Goal: Task Accomplishment & Management: Use online tool/utility

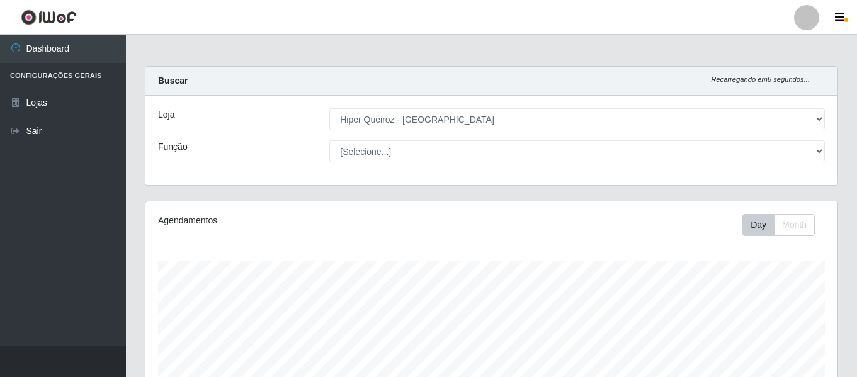
select select "497"
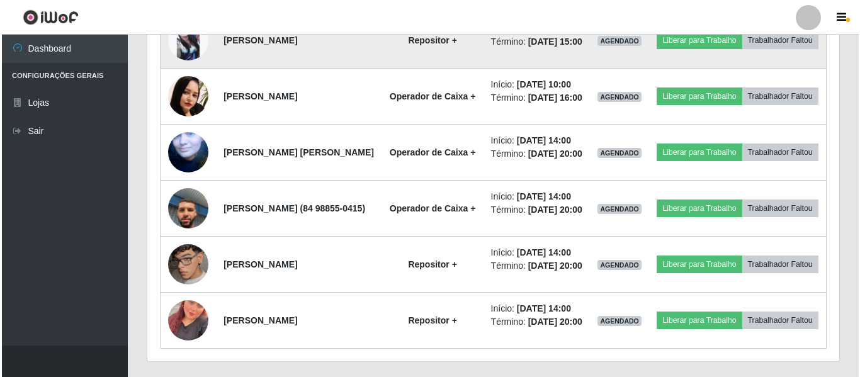
scroll to position [739, 0]
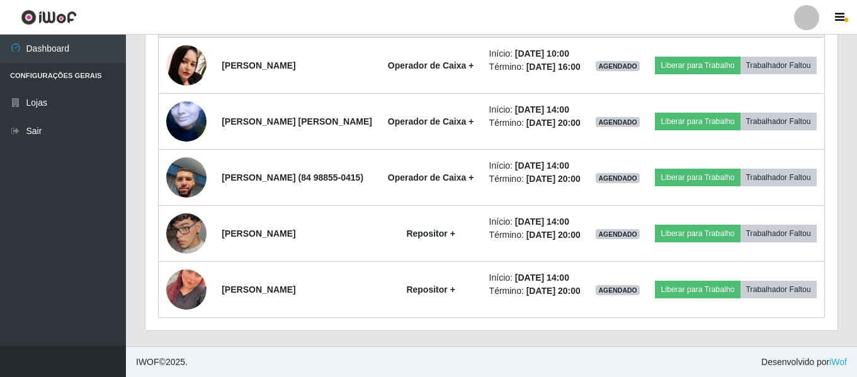
click at [191, 30] on img at bounding box center [186, 9] width 40 height 40
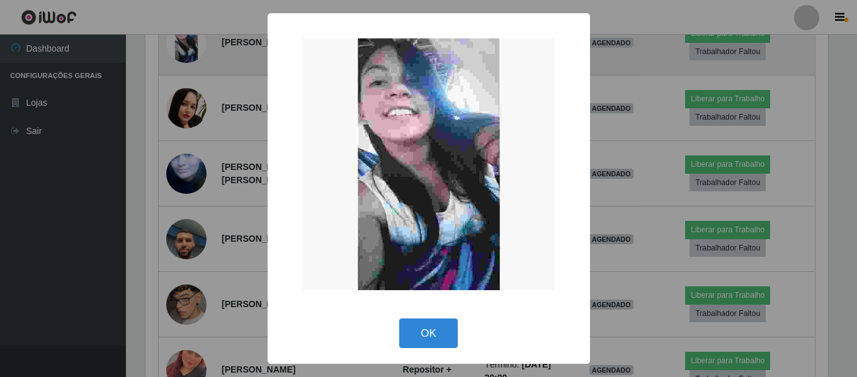
scroll to position [261, 686]
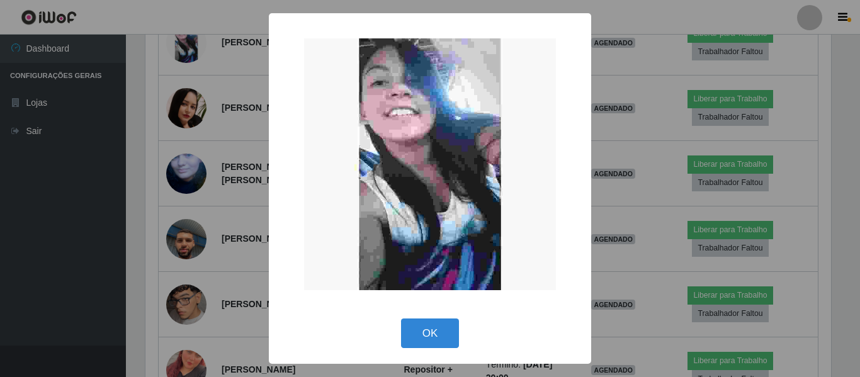
drag, startPoint x: 655, startPoint y: 235, endPoint x: 595, endPoint y: 259, distance: 64.4
click at [654, 235] on div "× OK Cancel" at bounding box center [430, 188] width 860 height 377
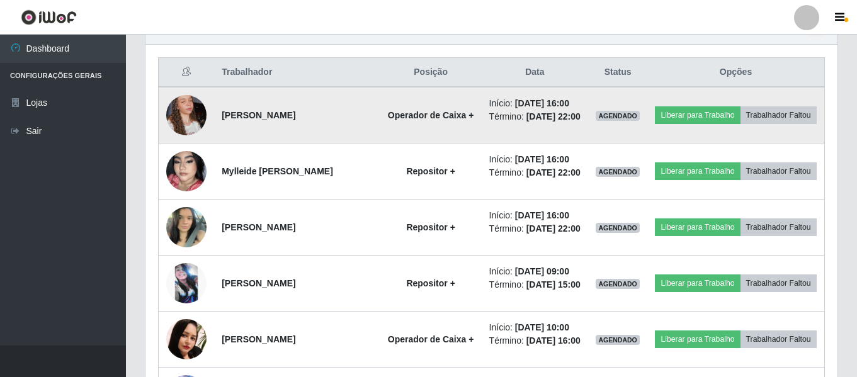
scroll to position [487, 0]
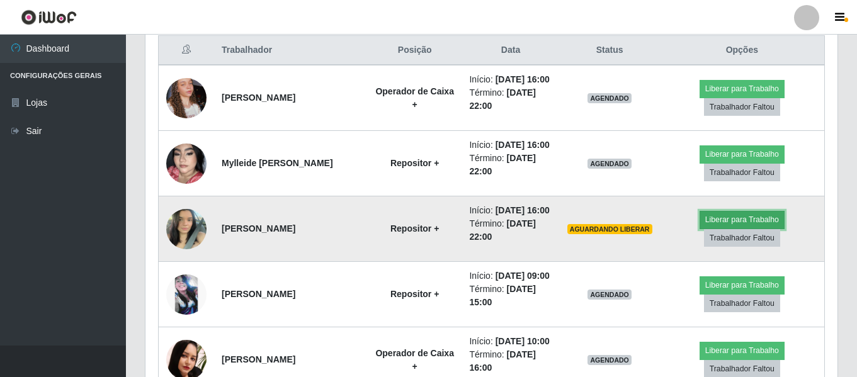
click at [736, 229] on button "Liberar para Trabalho" at bounding box center [742, 220] width 85 height 18
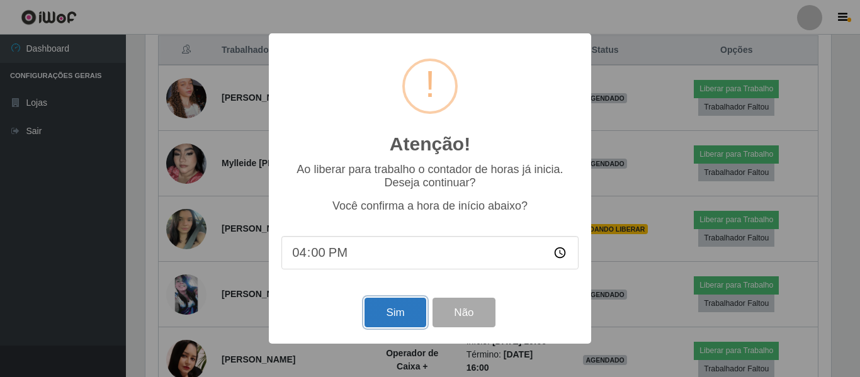
click at [402, 324] on button "Sim" at bounding box center [395, 313] width 61 height 30
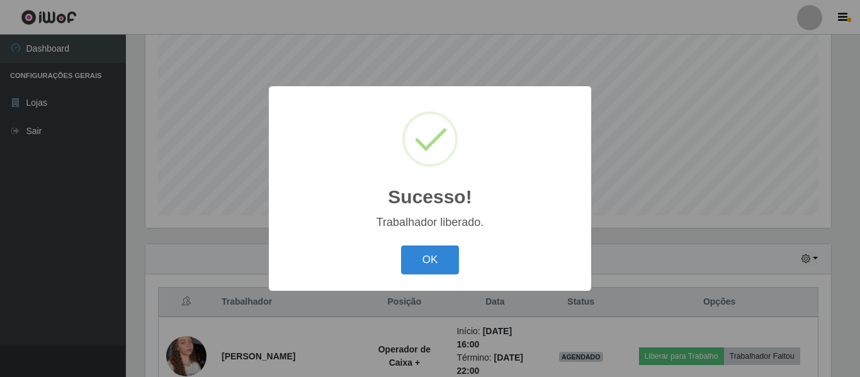
drag, startPoint x: 434, startPoint y: 271, endPoint x: 440, endPoint y: 269, distance: 6.6
click at [434, 270] on button "OK" at bounding box center [430, 261] width 59 height 30
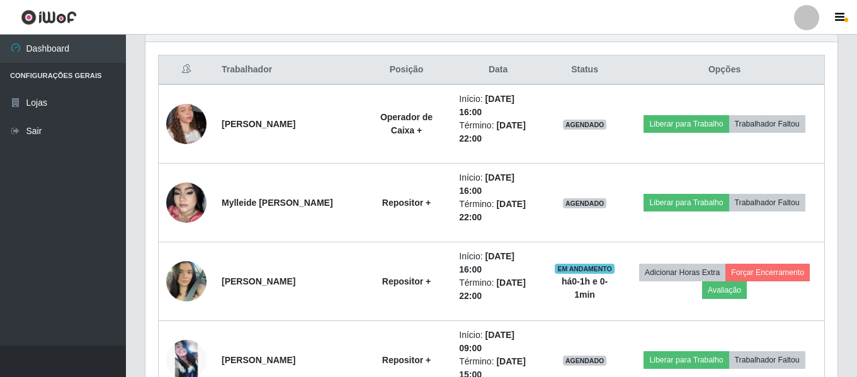
scroll to position [487, 0]
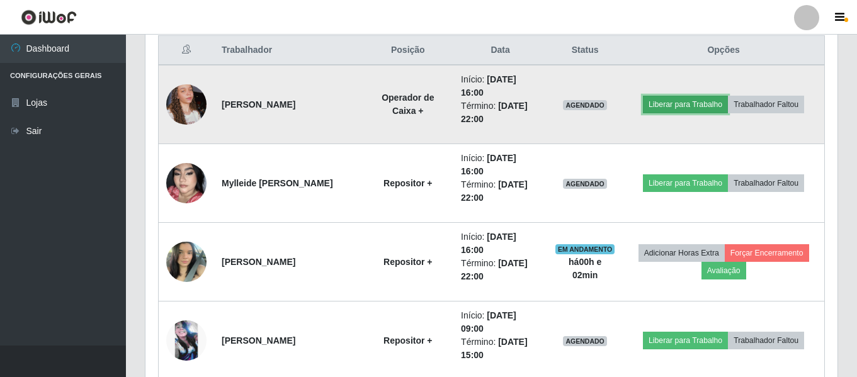
click at [697, 105] on button "Liberar para Trabalho" at bounding box center [685, 105] width 85 height 18
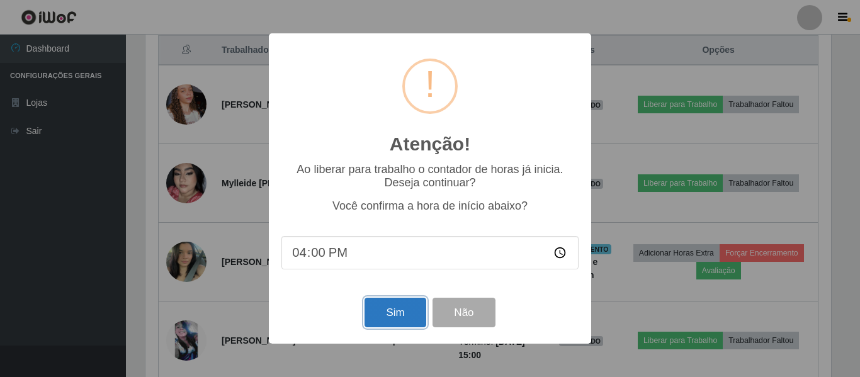
click at [407, 307] on button "Sim" at bounding box center [395, 313] width 61 height 30
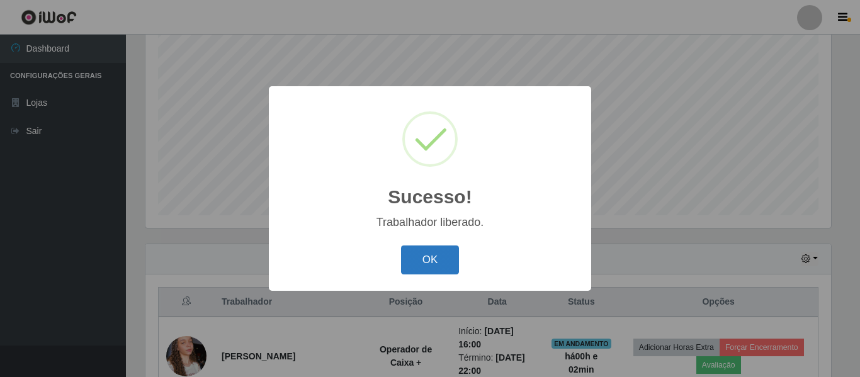
click at [431, 252] on button "OK" at bounding box center [430, 261] width 59 height 30
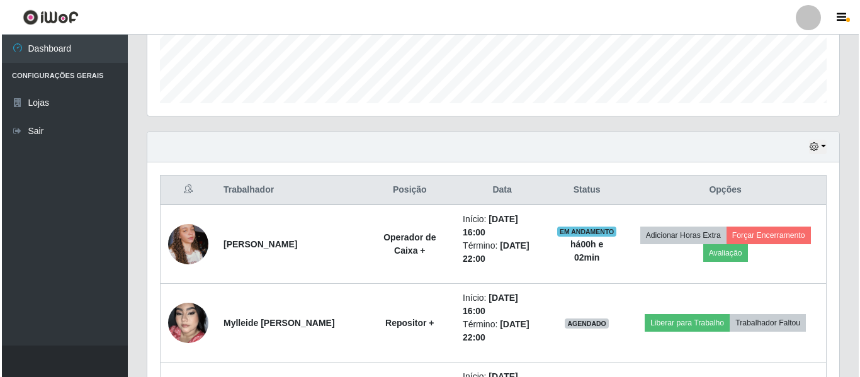
scroll to position [361, 0]
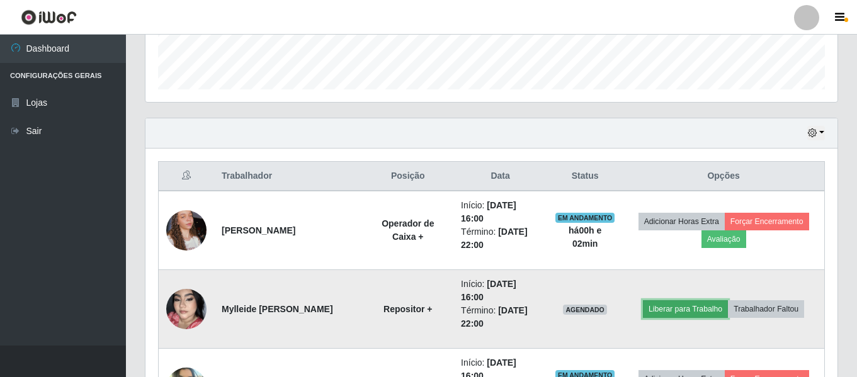
click at [689, 312] on button "Liberar para Trabalho" at bounding box center [685, 309] width 85 height 18
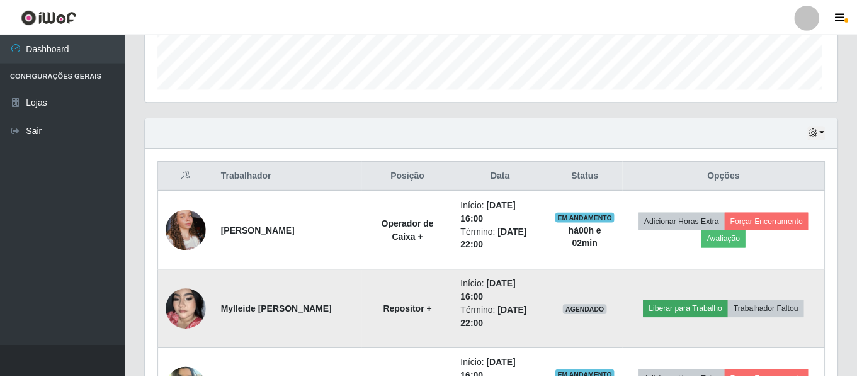
scroll to position [261, 686]
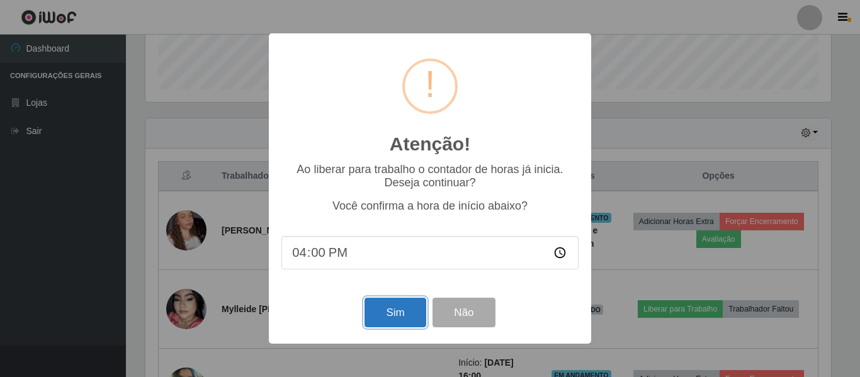
click at [411, 304] on button "Sim" at bounding box center [395, 313] width 61 height 30
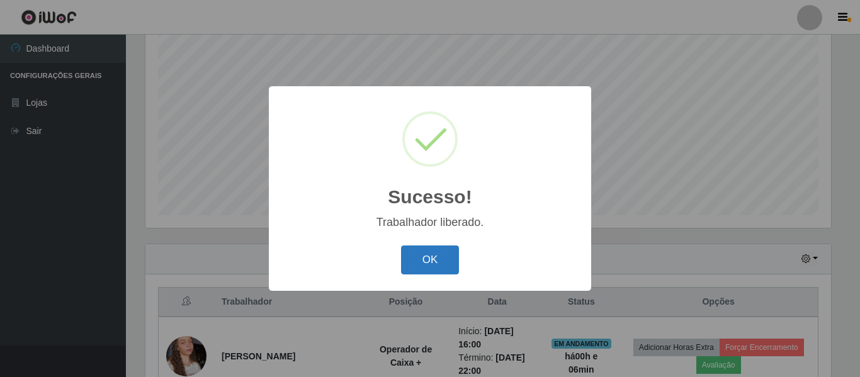
click at [440, 258] on button "OK" at bounding box center [430, 261] width 59 height 30
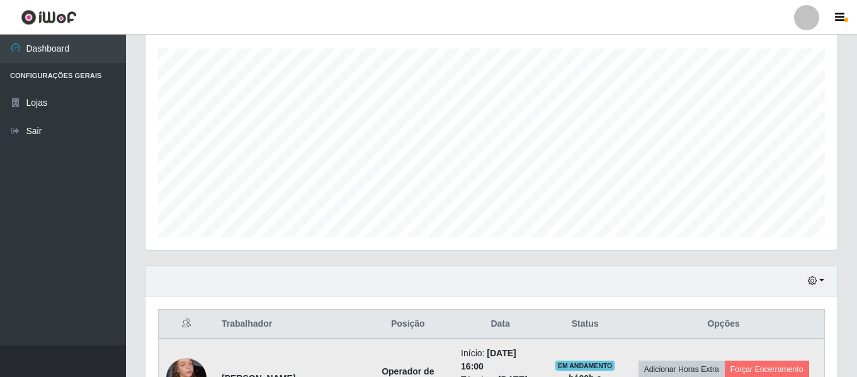
scroll to position [235, 0]
